Goal: Information Seeking & Learning: Find specific page/section

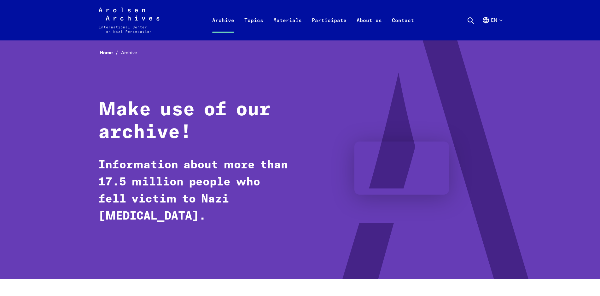
click at [470, 20] on icon at bounding box center [471, 21] width 8 height 8
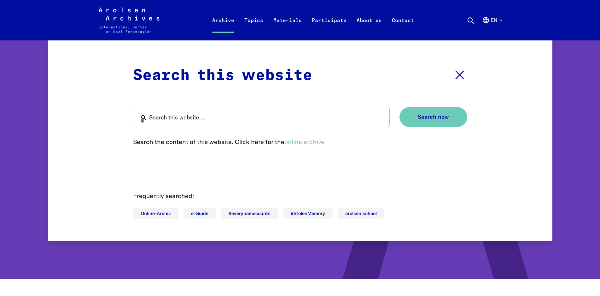
click at [459, 73] on icon at bounding box center [459, 74] width 15 height 15
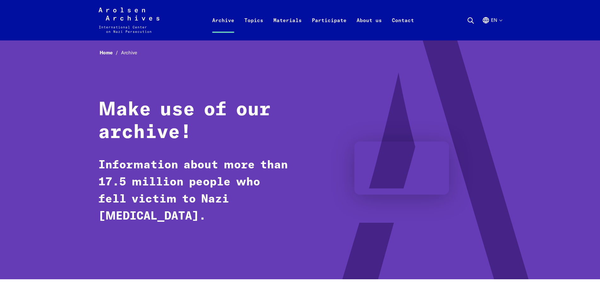
click at [471, 21] on icon at bounding box center [471, 21] width 8 height 8
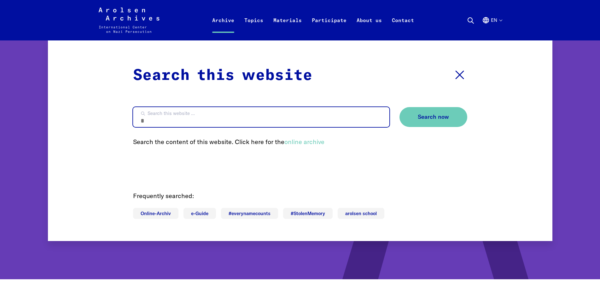
click at [181, 121] on input "Search this website ..." at bounding box center [261, 117] width 256 height 20
type input "**********"
click at [400, 107] on button "Search now" at bounding box center [434, 117] width 68 height 20
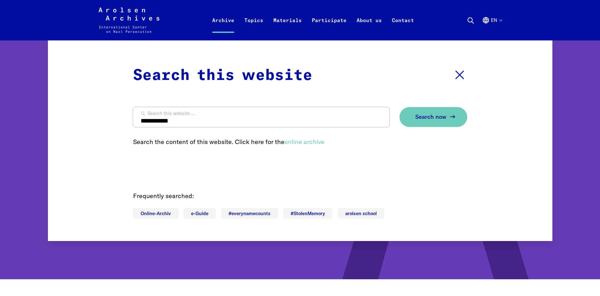
click at [438, 124] on button "Search now" at bounding box center [434, 117] width 68 height 20
click at [417, 118] on span "Search now" at bounding box center [430, 117] width 31 height 7
click at [304, 144] on link "online archive" at bounding box center [304, 142] width 40 height 8
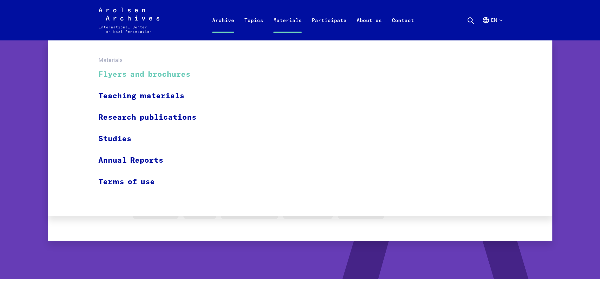
click at [150, 74] on link "Flyers and brochures" at bounding box center [151, 74] width 106 height 21
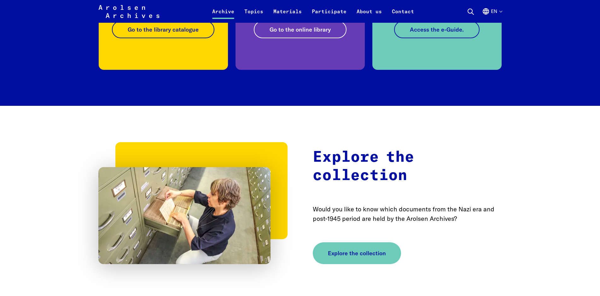
scroll to position [1035, 0]
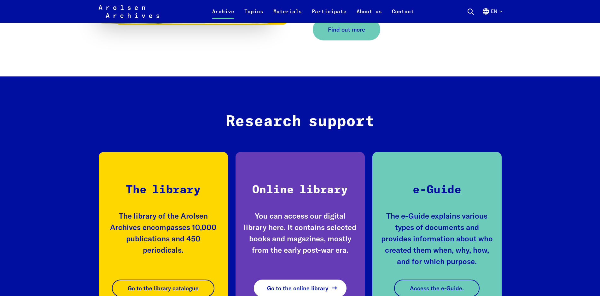
click at [302, 290] on span "Go to the online library" at bounding box center [297, 288] width 61 height 9
